Goal: Task Accomplishment & Management: Use online tool/utility

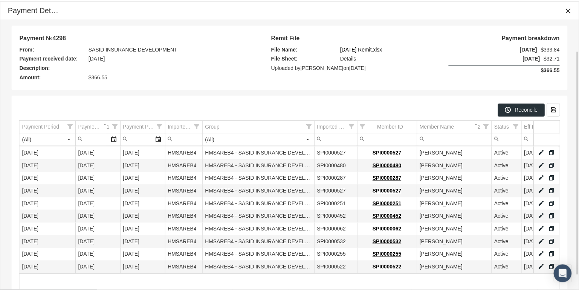
scroll to position [55, 0]
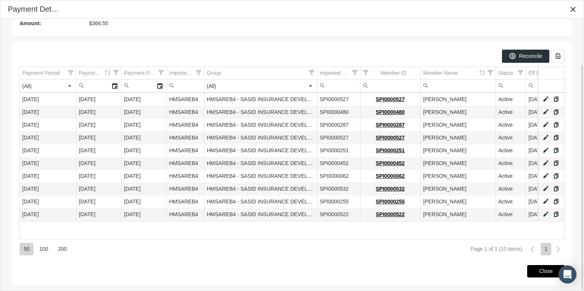
click at [544, 270] on span "Close" at bounding box center [547, 271] width 14 height 6
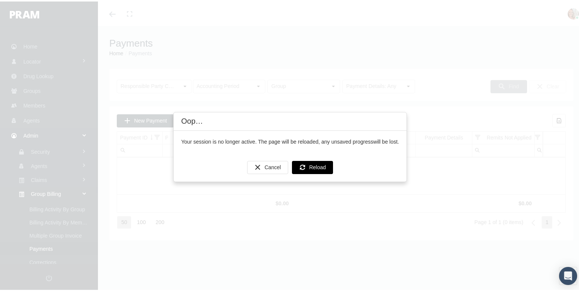
click at [299, 165] on icon "Reload" at bounding box center [302, 166] width 7 height 7
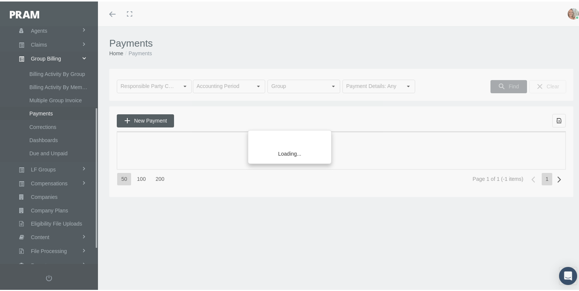
scroll to position [163, 0]
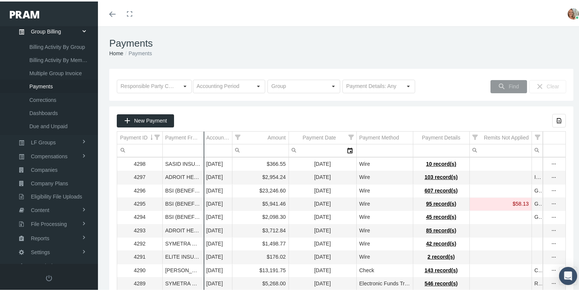
drag, startPoint x: 168, startPoint y: 133, endPoint x: 203, endPoint y: 138, distance: 35.7
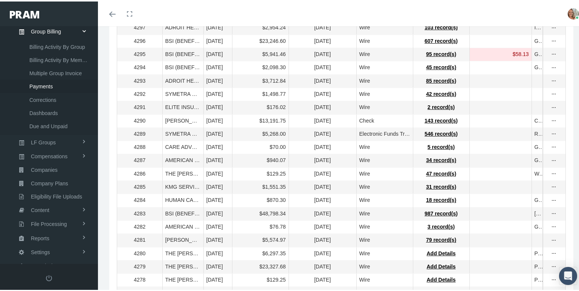
scroll to position [0, 0]
